Goal: Navigation & Orientation: Understand site structure

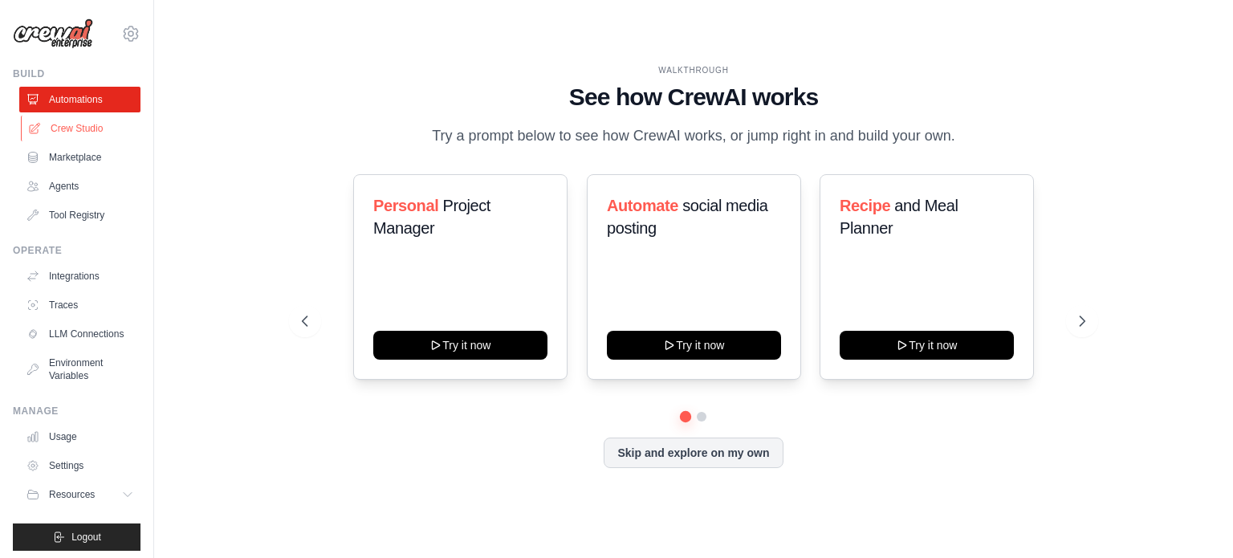
click at [85, 119] on link "Crew Studio" at bounding box center [81, 129] width 121 height 26
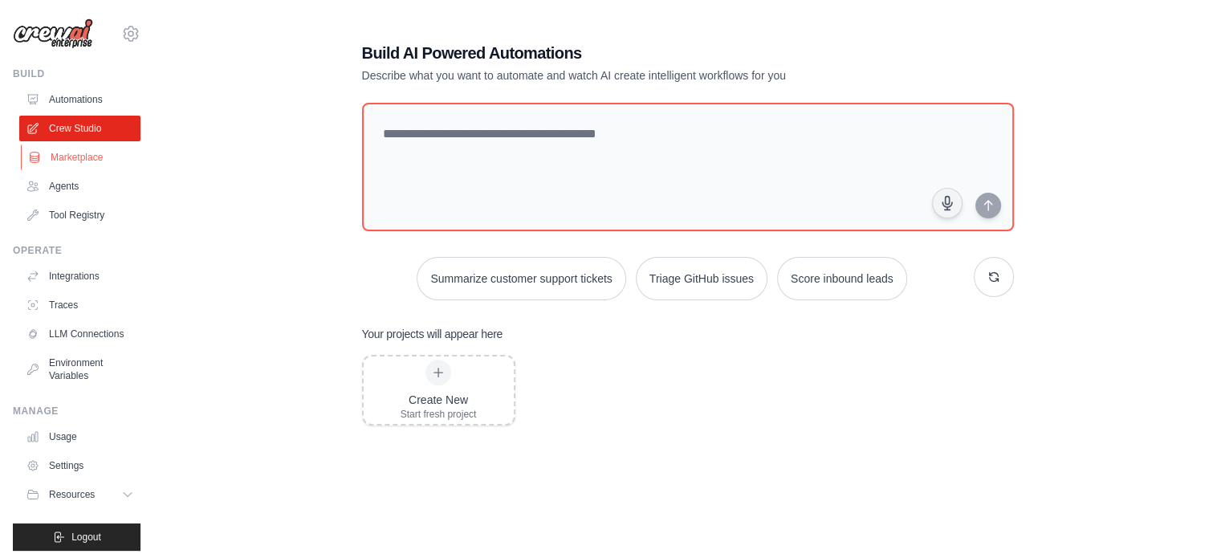
click at [74, 161] on link "Marketplace" at bounding box center [81, 158] width 121 height 26
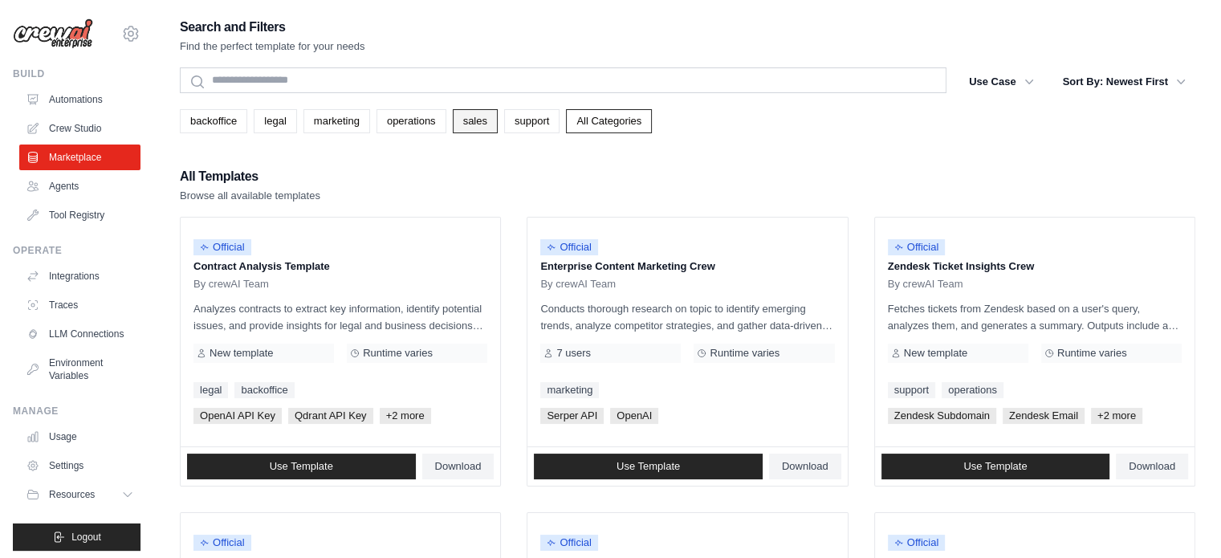
click at [470, 123] on link "sales" at bounding box center [475, 121] width 45 height 24
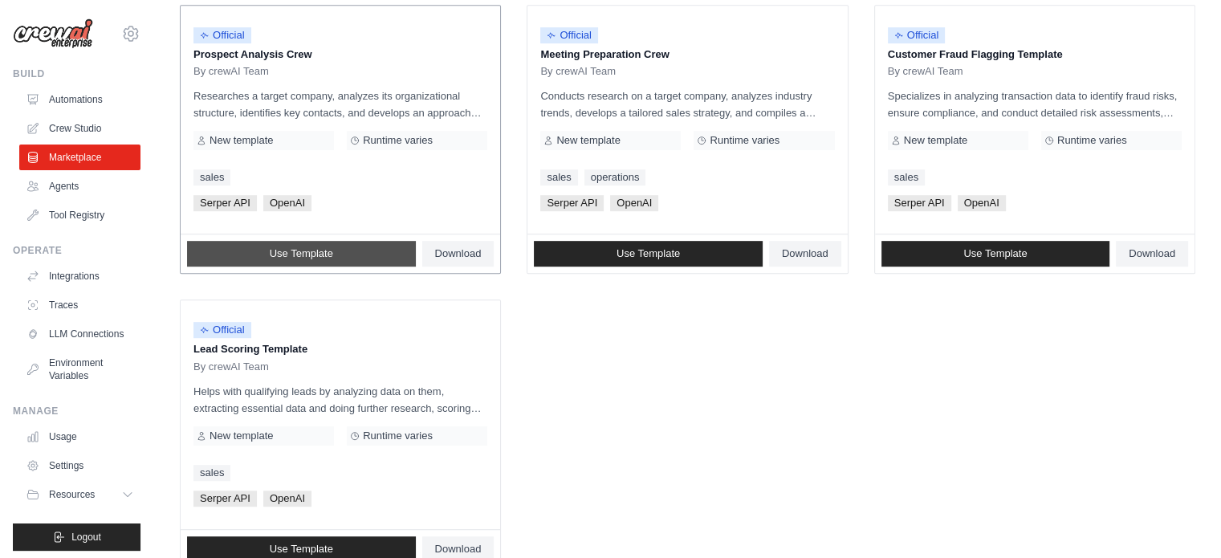
scroll to position [847, 0]
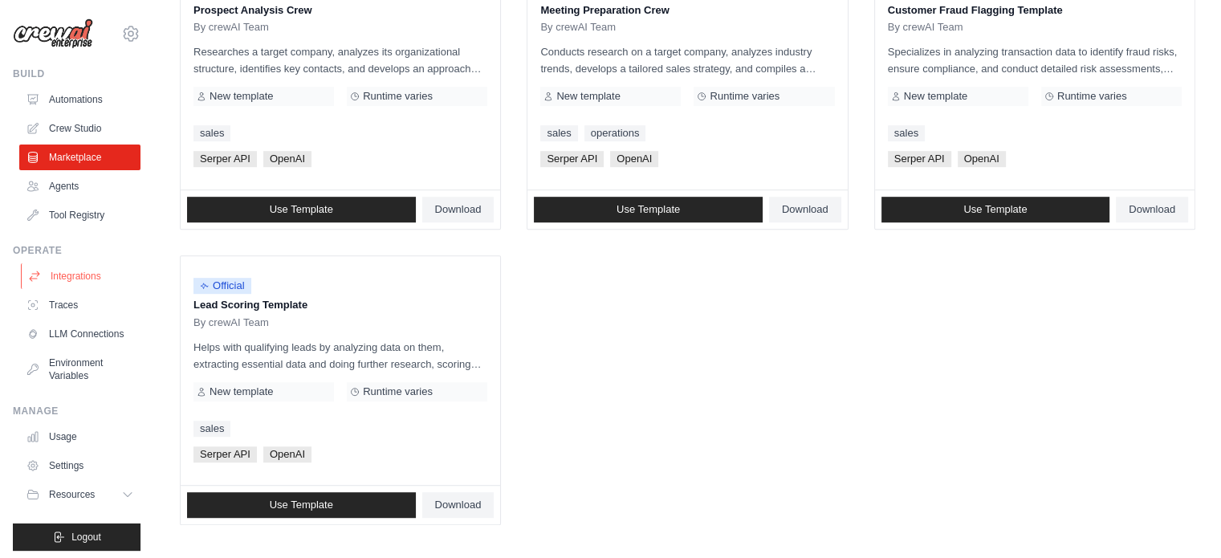
click at [56, 279] on link "Integrations" at bounding box center [81, 276] width 121 height 26
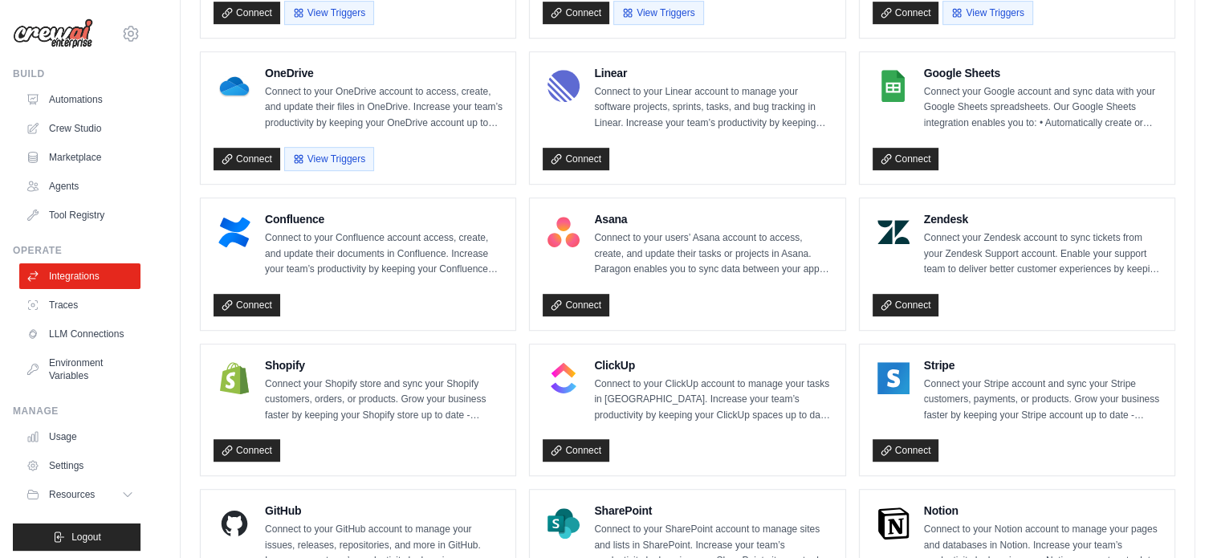
scroll to position [1142, 0]
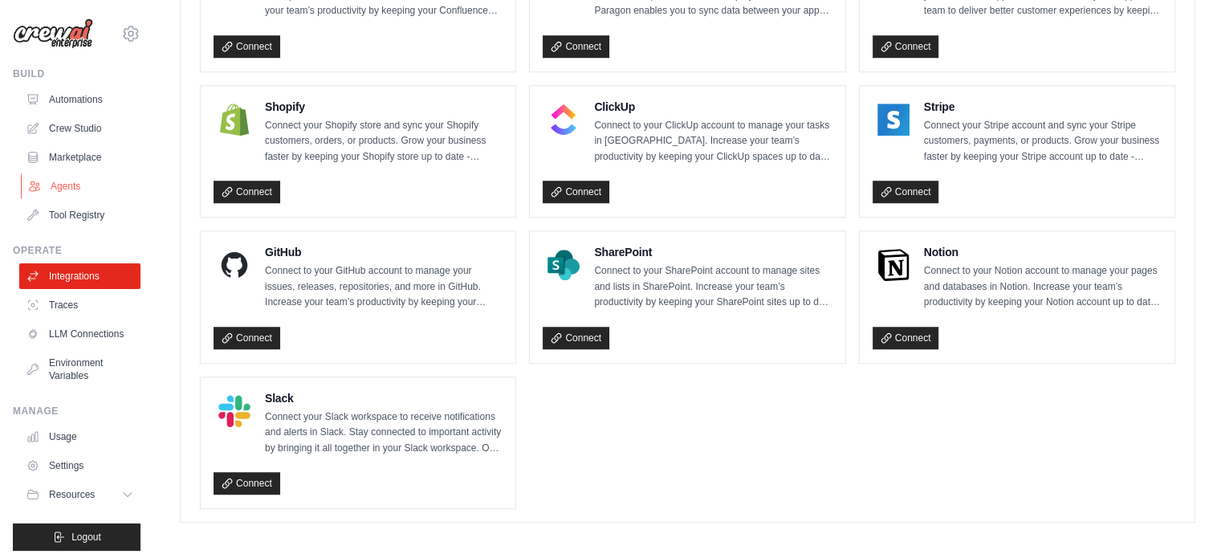
click at [66, 177] on link "Agents" at bounding box center [81, 186] width 121 height 26
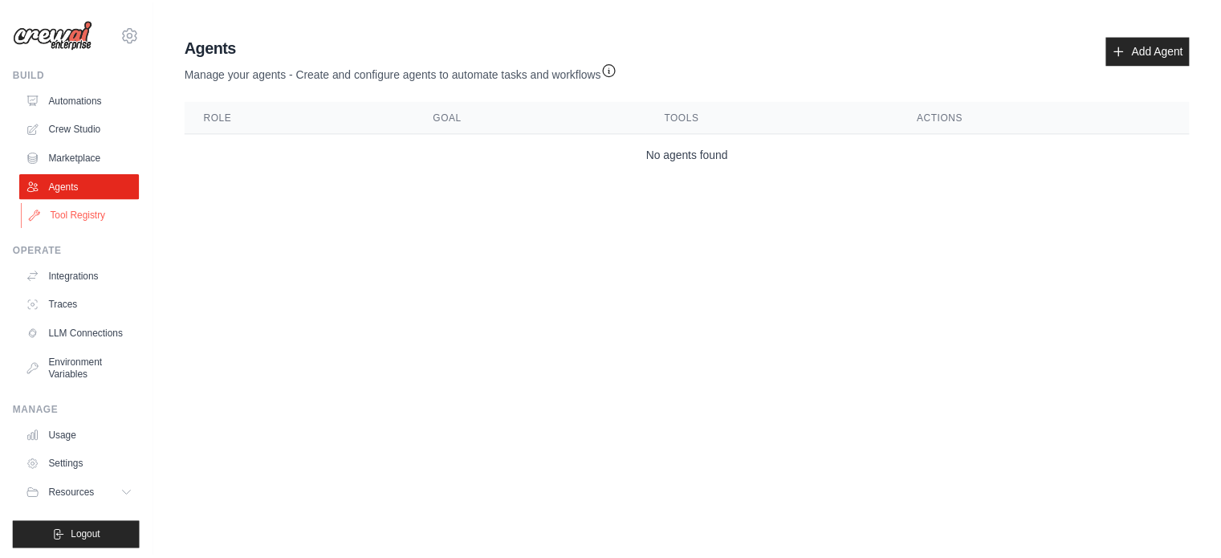
scroll to position [18, 0]
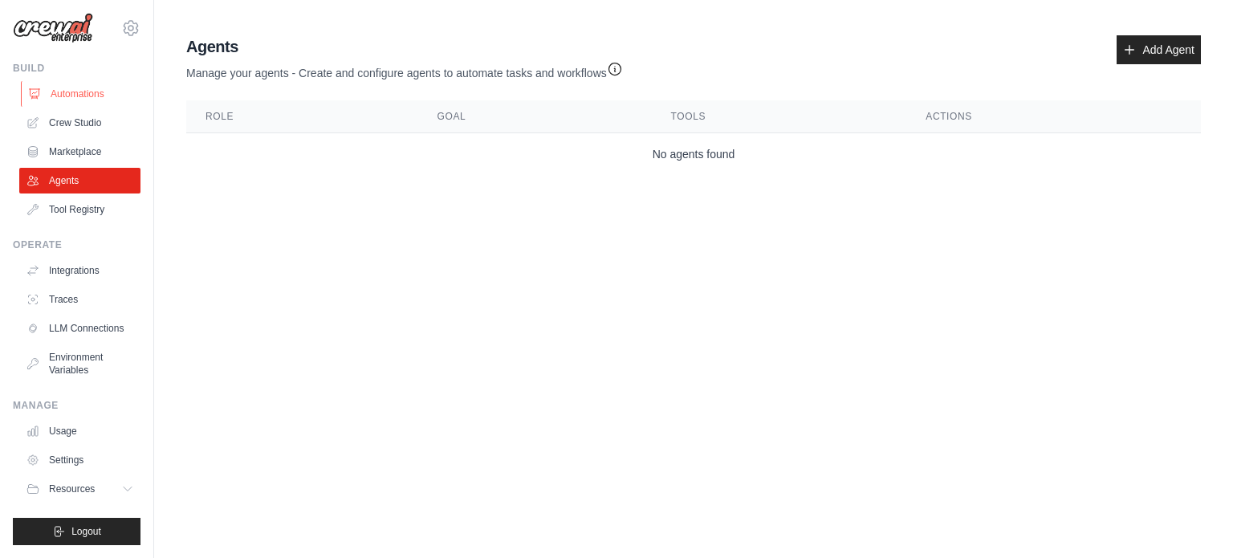
click at [96, 81] on link "Automations" at bounding box center [81, 94] width 121 height 26
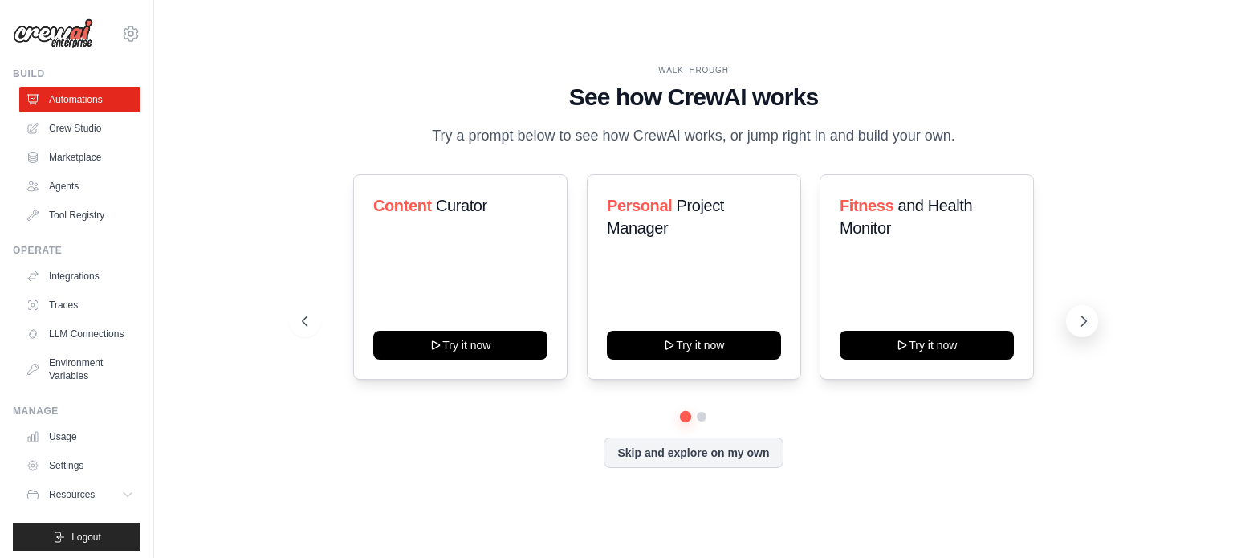
click at [1074, 317] on button at bounding box center [1082, 321] width 32 height 32
click at [1079, 324] on icon at bounding box center [1084, 321] width 16 height 16
click at [1078, 327] on icon at bounding box center [1084, 321] width 16 height 16
click at [1076, 332] on button at bounding box center [1082, 321] width 32 height 32
click at [93, 165] on link "Marketplace" at bounding box center [81, 158] width 121 height 26
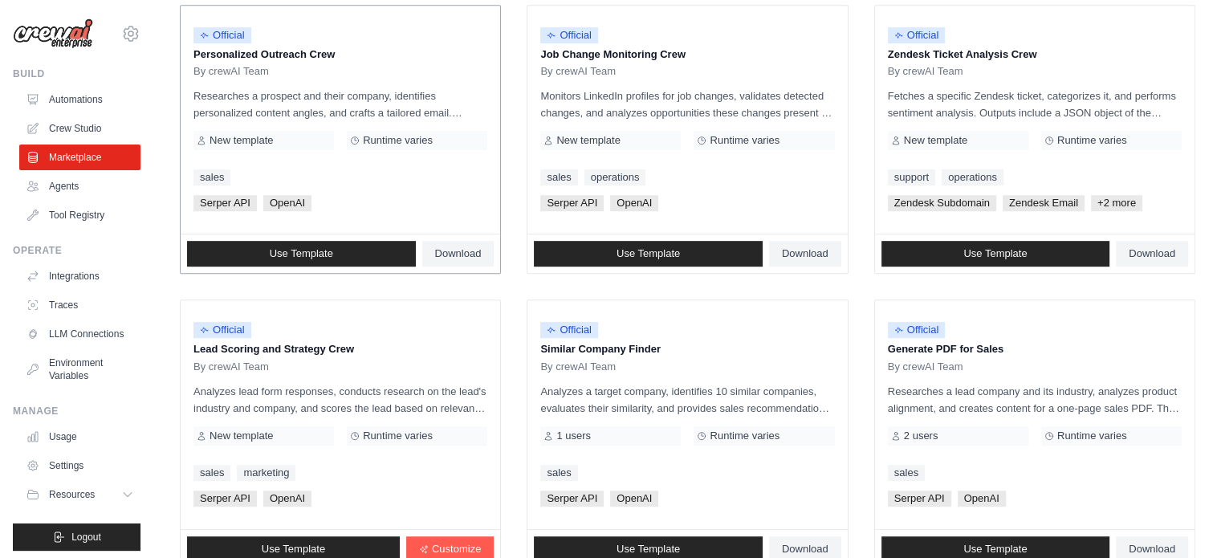
scroll to position [927, 0]
